Goal: Navigation & Orientation: Find specific page/section

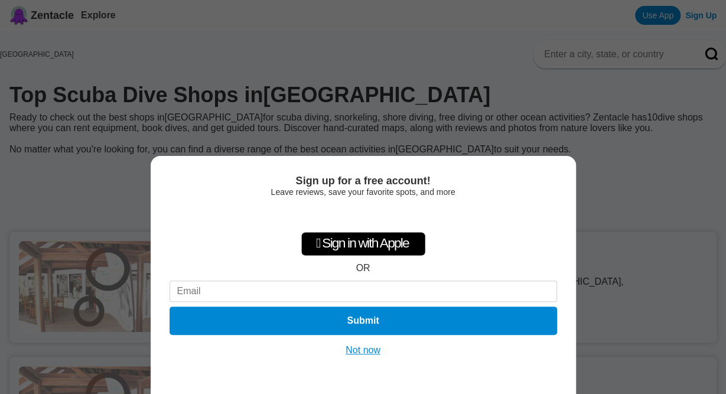
click at [349, 349] on button "Not now" at bounding box center [363, 351] width 42 height 12
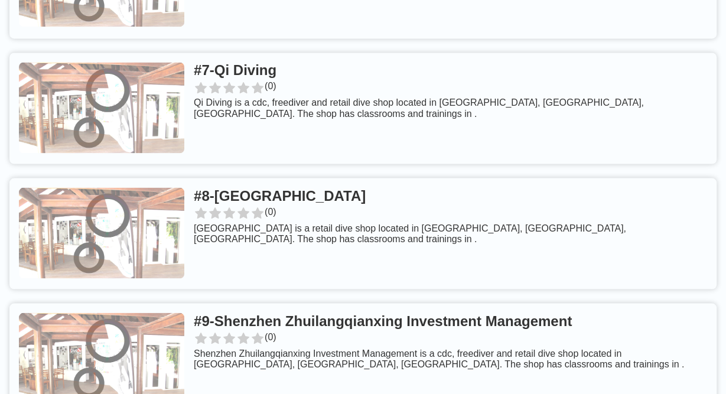
scroll to position [983, 0]
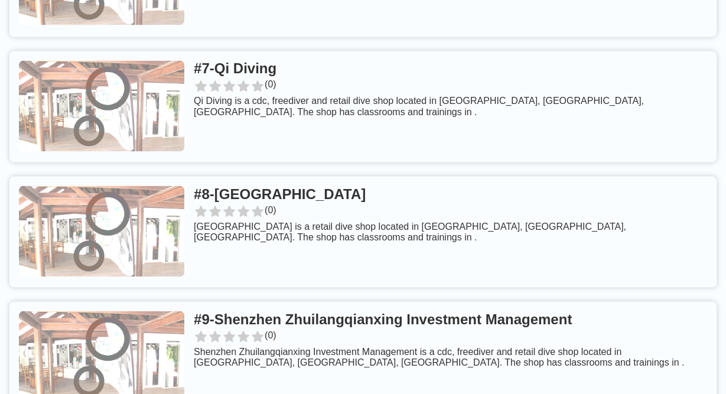
click at [436, 128] on link at bounding box center [362, 106] width 707 height 111
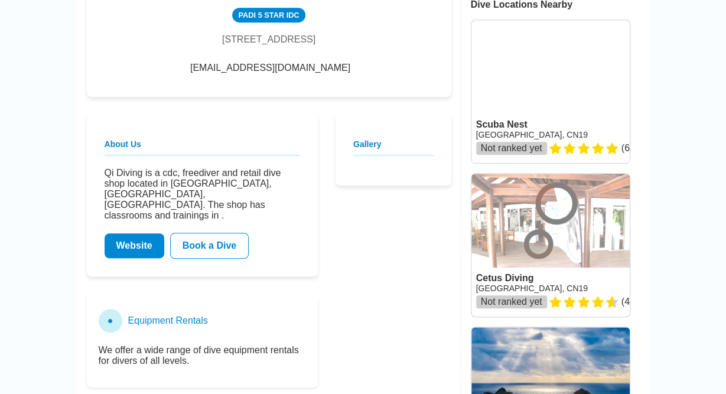
scroll to position [307, 0]
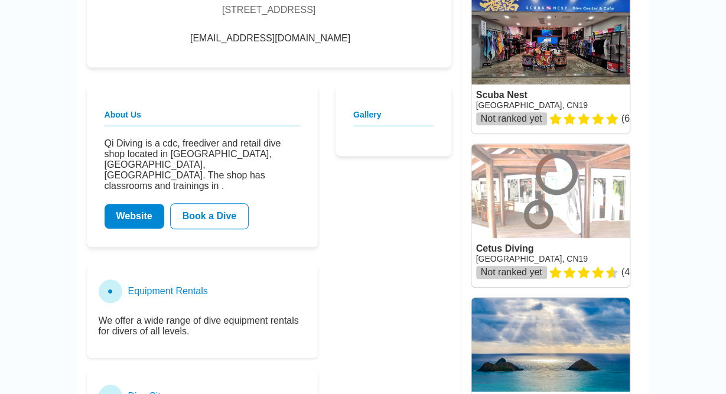
click at [125, 215] on link "Website" at bounding box center [135, 216] width 60 height 25
click at [127, 218] on link "Website" at bounding box center [135, 216] width 60 height 25
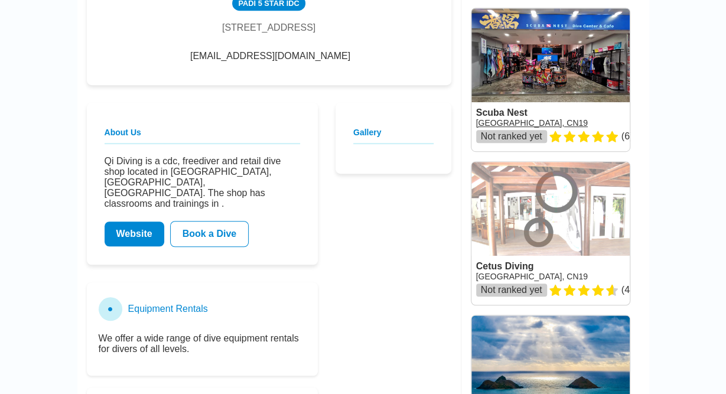
scroll to position [184, 0]
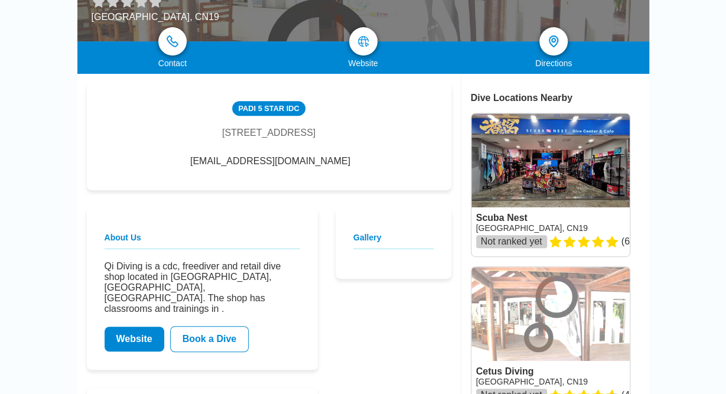
click at [553, 161] on link at bounding box center [551, 184] width 158 height 143
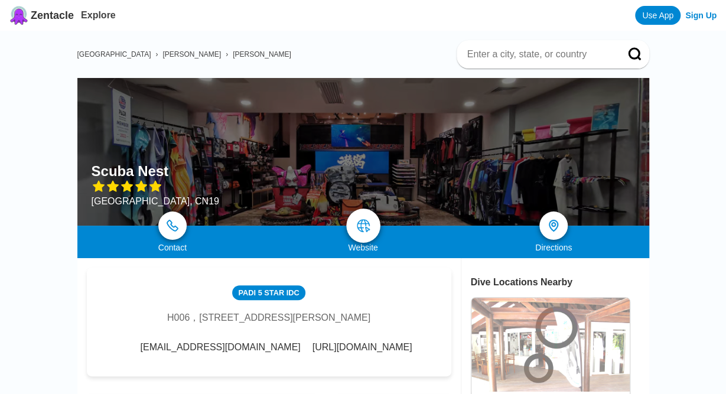
click at [360, 228] on img at bounding box center [363, 226] width 14 height 14
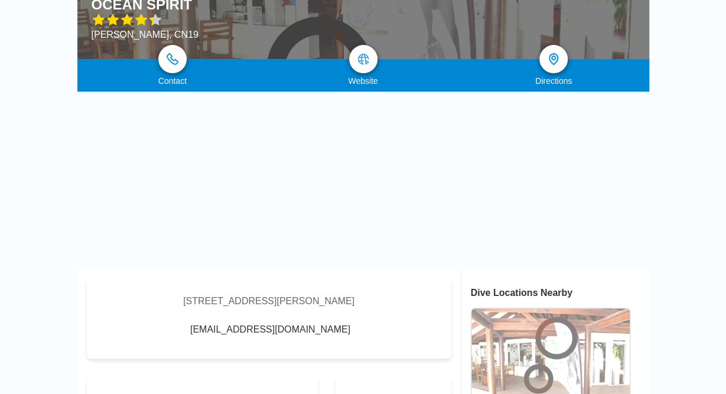
scroll to position [123, 0]
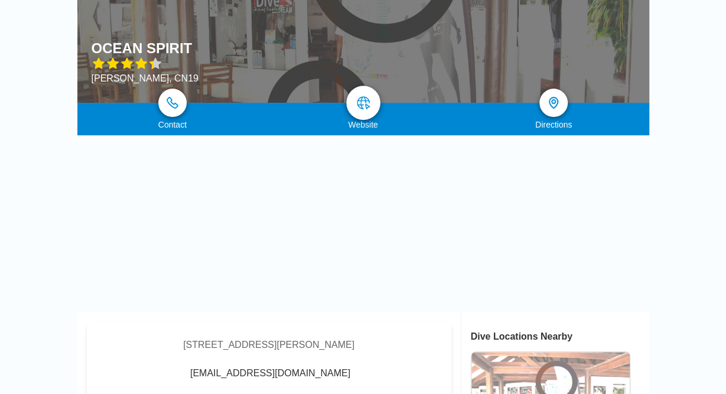
click at [366, 100] on img at bounding box center [363, 103] width 14 height 14
click at [366, 99] on img at bounding box center [363, 103] width 14 height 14
click at [369, 102] on img at bounding box center [363, 103] width 14 height 14
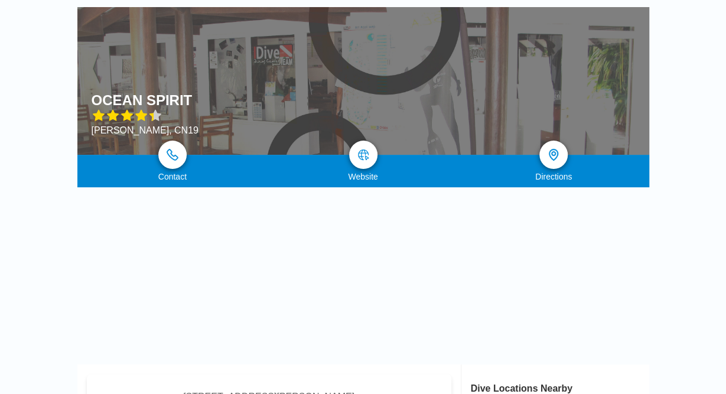
scroll to position [61, 0]
